Goal: Task Accomplishment & Management: Complete application form

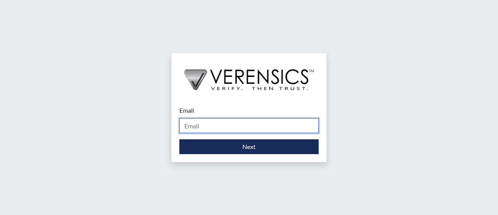
click at [199, 126] on input "Email" at bounding box center [248, 125] width 139 height 15
click at [195, 126] on input "Email" at bounding box center [248, 125] width 139 height 15
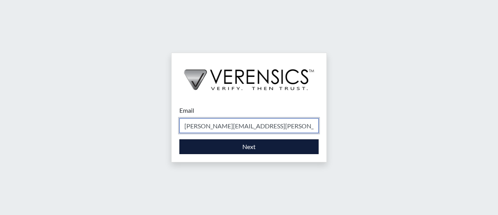
type input "[PERSON_NAME][EMAIL_ADDRESS][PERSON_NAME][DOMAIN_NAME]"
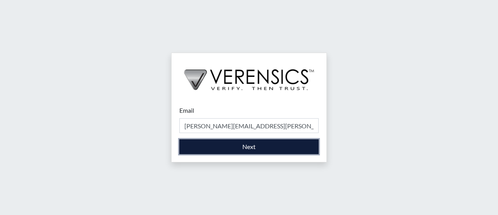
click at [246, 147] on button "Next" at bounding box center [248, 146] width 139 height 15
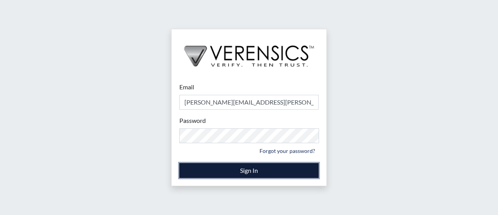
drag, startPoint x: 251, startPoint y: 168, endPoint x: 251, endPoint y: 184, distance: 16.0
click at [251, 168] on button "Sign In" at bounding box center [248, 170] width 139 height 15
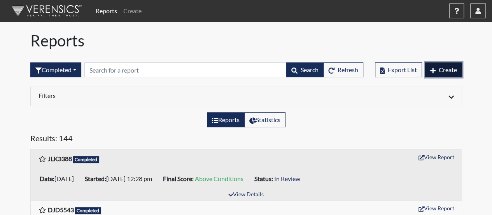
click at [442, 65] on button "Create" at bounding box center [444, 69] width 37 height 15
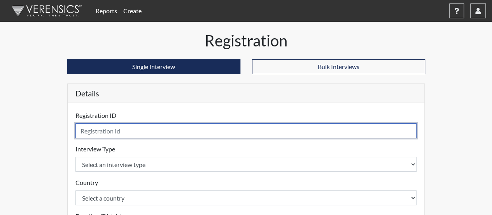
click at [100, 125] on input "text" at bounding box center [247, 130] width 342 height 15
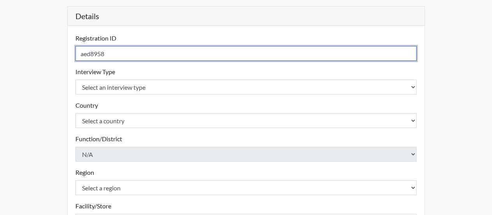
scroll to position [78, 0]
type input "aed8958"
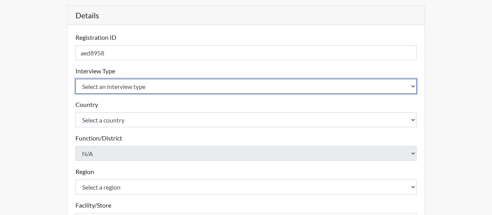
click at [400, 84] on select "Select an interview type Corrections Pre-Employment" at bounding box center [247, 86] width 342 height 15
select select "ff733e93-e1bf-11ea-9c9f-0eff0cf7eb8f"
click at [76, 79] on select "Select an interview type Corrections Pre-Employment" at bounding box center [247, 86] width 342 height 15
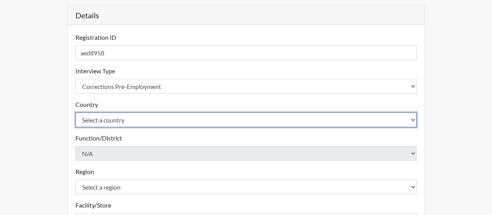
click at [259, 118] on select "Select a country [GEOGRAPHIC_DATA] [GEOGRAPHIC_DATA]" at bounding box center [247, 119] width 342 height 15
select select "united-states-of-[GEOGRAPHIC_DATA]"
click at [76, 112] on select "Select a country [GEOGRAPHIC_DATA] [GEOGRAPHIC_DATA]" at bounding box center [247, 119] width 342 height 15
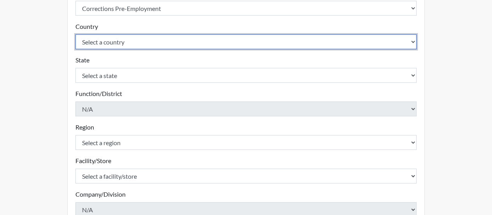
scroll to position [234, 0]
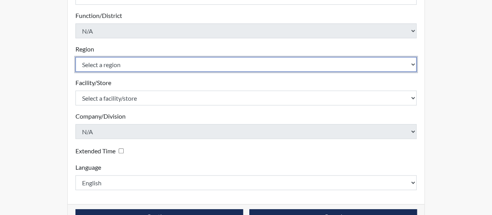
click at [280, 64] on select "Select a region [GEOGRAPHIC_DATA]" at bounding box center [247, 64] width 342 height 15
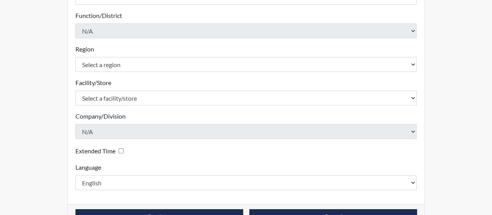
click at [239, 82] on div "Facility/Store Select a facility/store [PERSON_NAME] Please select a facility/s…" at bounding box center [247, 91] width 342 height 27
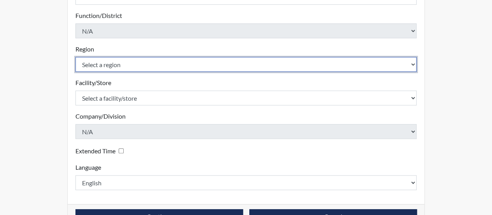
click at [346, 58] on select "Select a region [GEOGRAPHIC_DATA]" at bounding box center [247, 64] width 342 height 15
select select "8bdab1f8-09d2-48bf-ae6d-f2dae3084107"
click at [76, 57] on select "Select a region [GEOGRAPHIC_DATA]" at bounding box center [247, 64] width 342 height 15
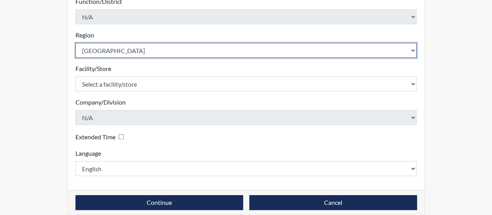
scroll to position [256, 0]
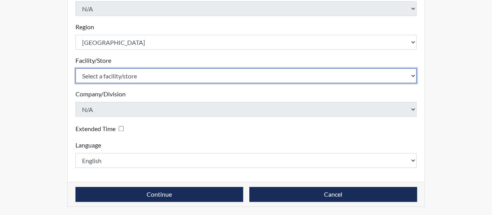
click at [352, 78] on select "Select a facility/store [GEOGRAPHIC_DATA][PERSON_NAME]" at bounding box center [247, 75] width 342 height 15
select select "b0ac08f9-a4ad-4a56-b50b-6b263c6792ea"
click at [76, 68] on select "Select a facility/store [GEOGRAPHIC_DATA][PERSON_NAME]" at bounding box center [247, 75] width 342 height 15
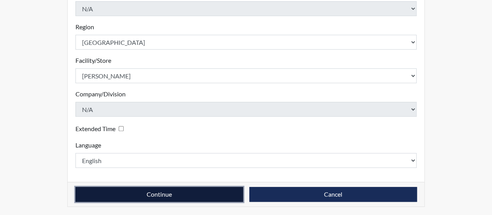
click at [164, 193] on button "Continue" at bounding box center [160, 193] width 168 height 15
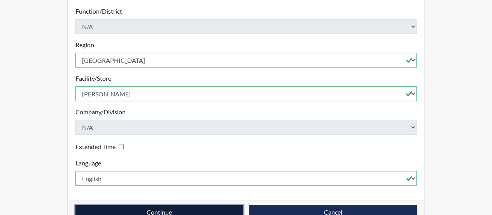
scroll to position [265, 0]
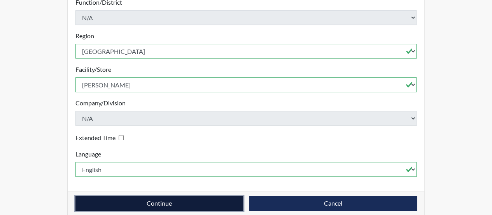
click at [175, 195] on button "Continue" at bounding box center [160, 202] width 168 height 15
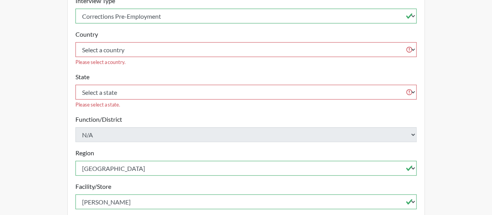
scroll to position [109, 0]
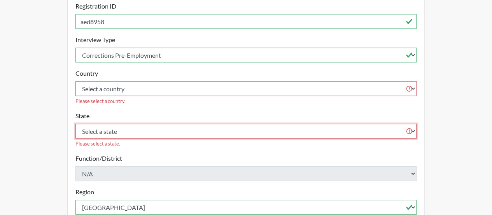
click at [273, 123] on select "Select a state [US_STATE] [US_STATE] [US_STATE] [US_STATE] [US_STATE] [US_STATE…" at bounding box center [247, 130] width 342 height 15
select select "GA"
click at [76, 123] on select "Select a state [US_STATE] [US_STATE] [US_STATE] [US_STATE] [US_STATE] [US_STATE…" at bounding box center [247, 130] width 342 height 15
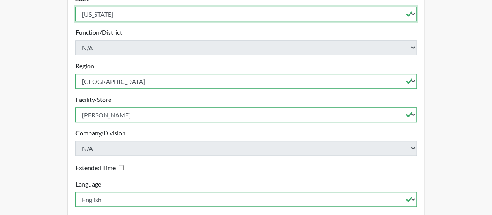
scroll to position [256, 0]
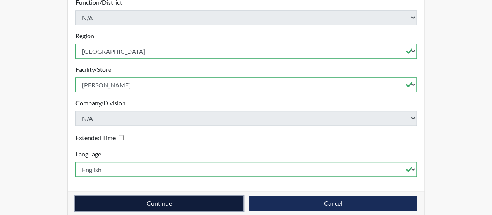
click at [166, 195] on button "Continue" at bounding box center [160, 202] width 168 height 15
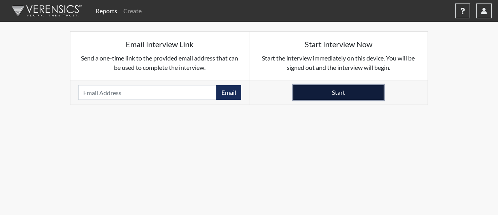
click at [350, 88] on button "Start" at bounding box center [339, 92] width 90 height 15
